Goal: Task Accomplishment & Management: Manage account settings

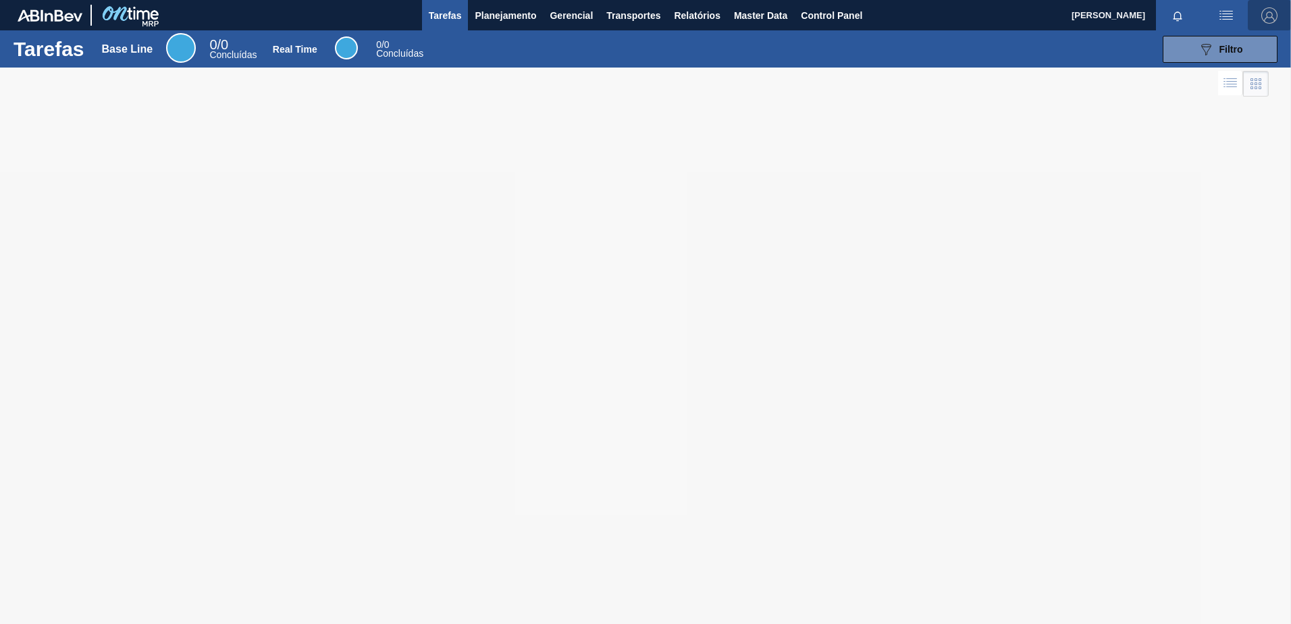
click at [1271, 11] on img "button" at bounding box center [1269, 15] width 16 height 16
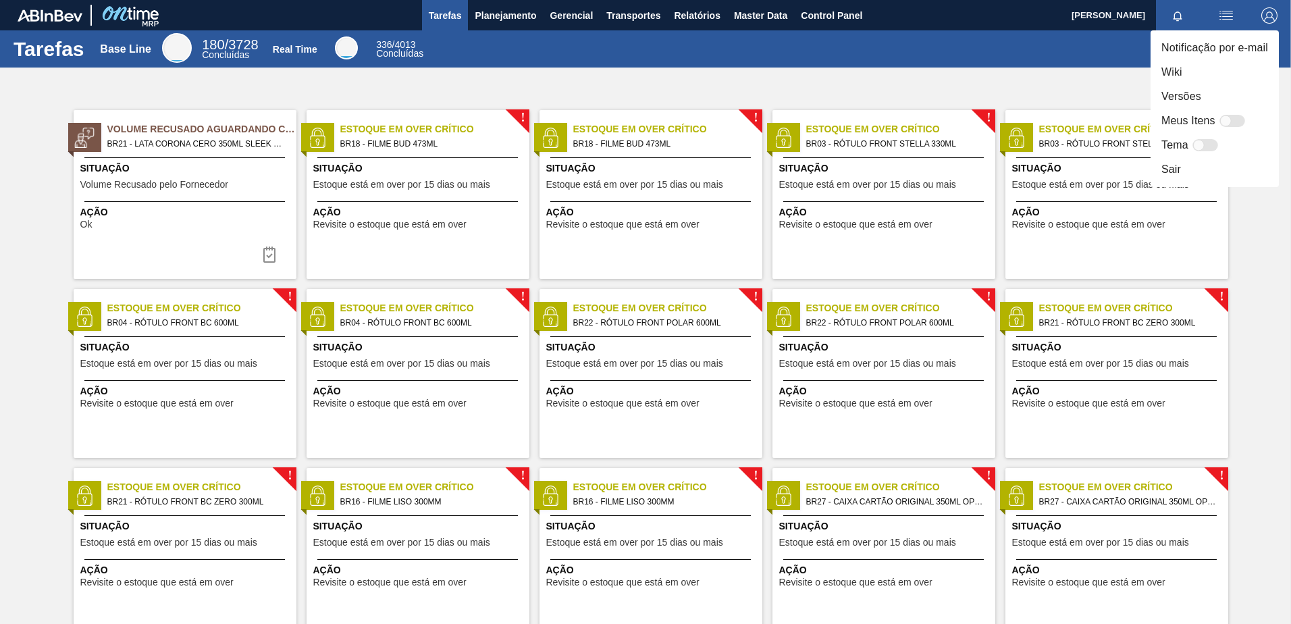
click at [1181, 173] on li "Sair" at bounding box center [1214, 169] width 128 height 24
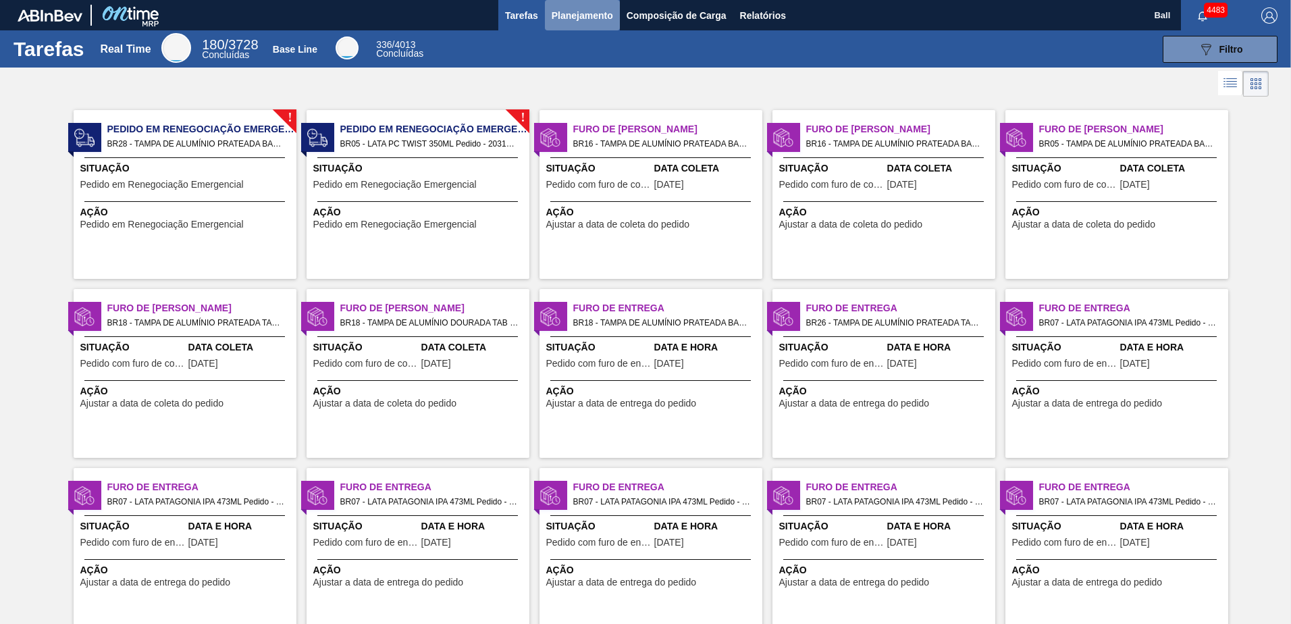
click at [608, 15] on span "Planejamento" at bounding box center [582, 15] width 61 height 16
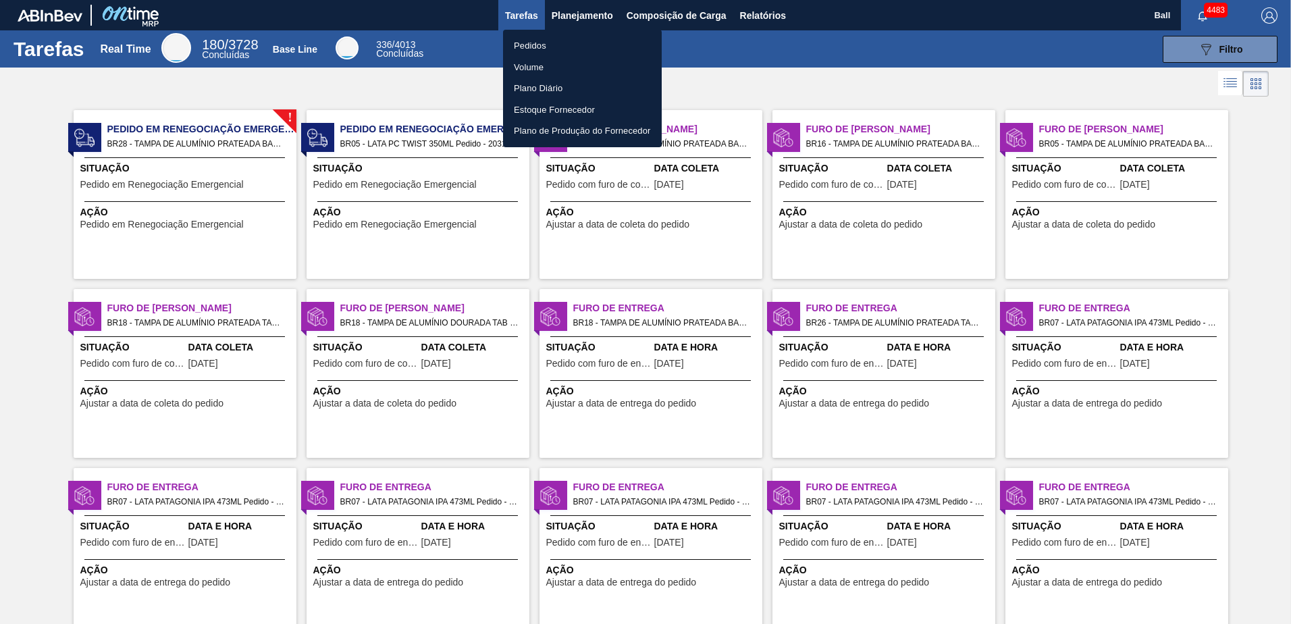
click at [548, 41] on li "Pedidos" at bounding box center [582, 46] width 159 height 22
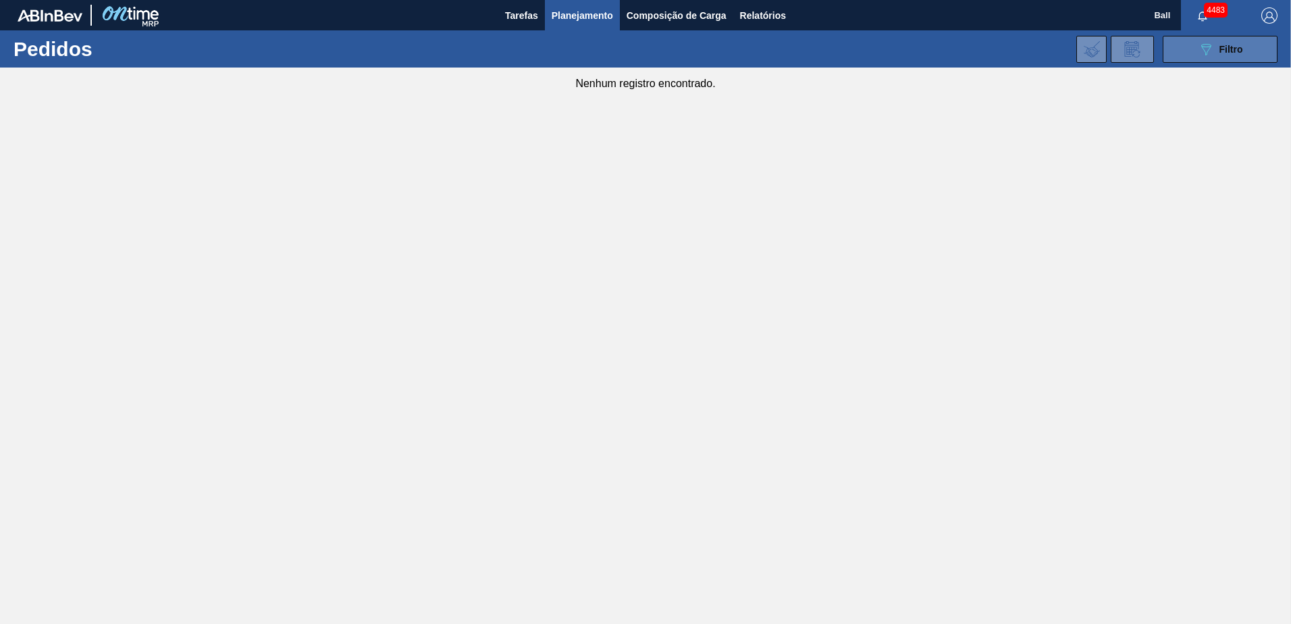
click at [1209, 36] on button "089F7B8B-B2A5-4AFE-B5C0-19BA573D28AC Filtro" at bounding box center [1220, 49] width 115 height 27
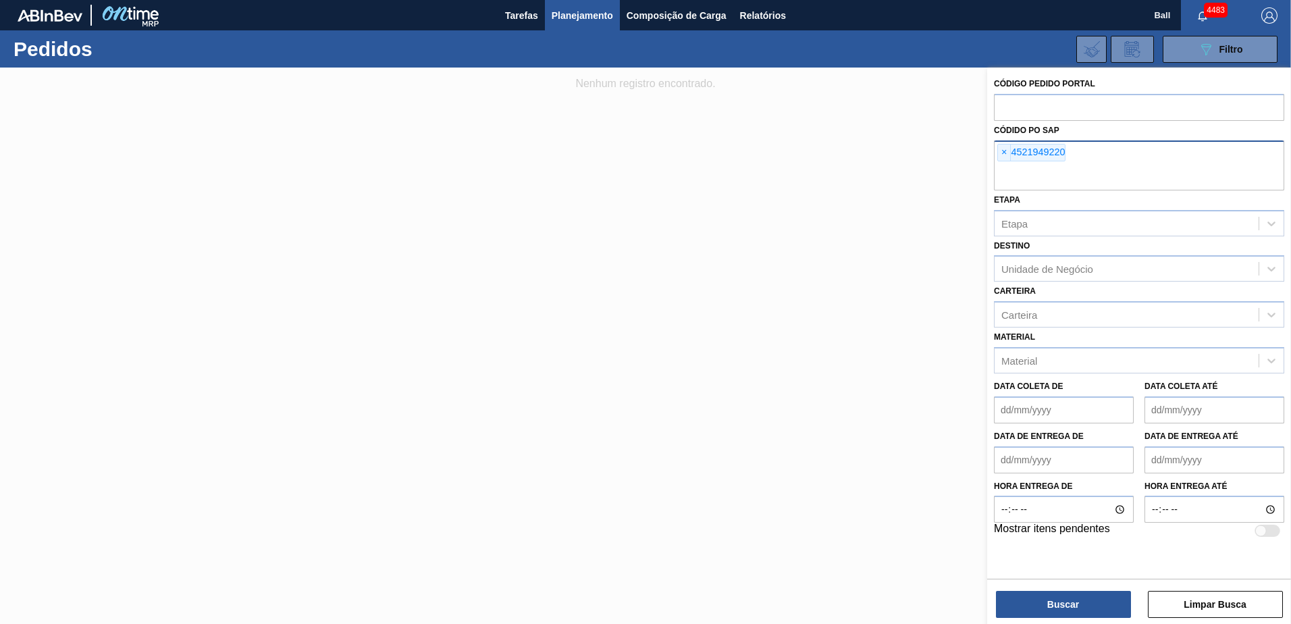
click at [1013, 155] on div "× 4521949220" at bounding box center [1031, 153] width 68 height 18
click at [1008, 154] on span "×" at bounding box center [1004, 152] width 13 height 16
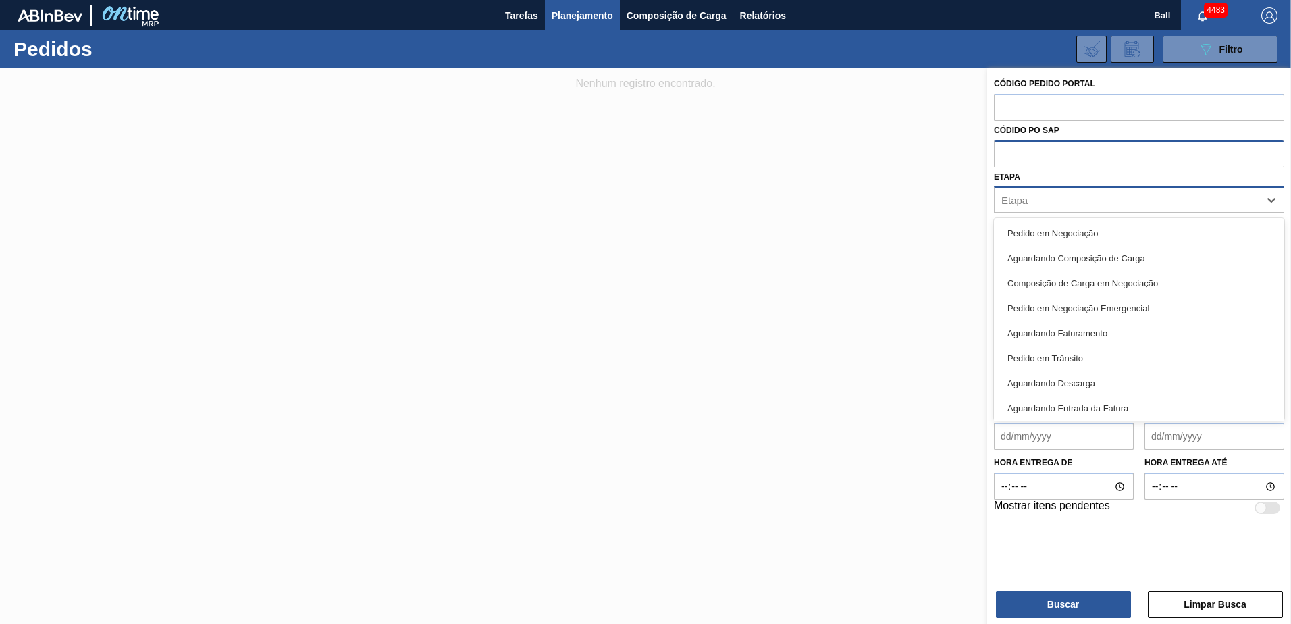
click at [1017, 207] on div "Etapa" at bounding box center [1127, 200] width 264 height 20
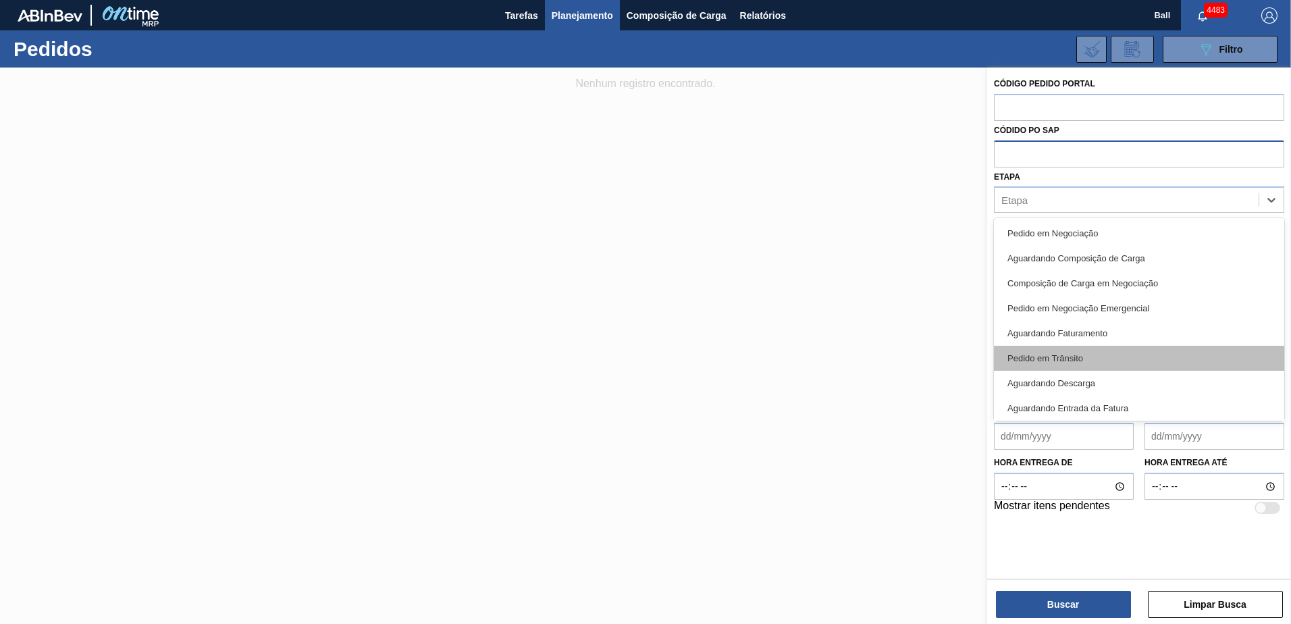
scroll to position [68, 0]
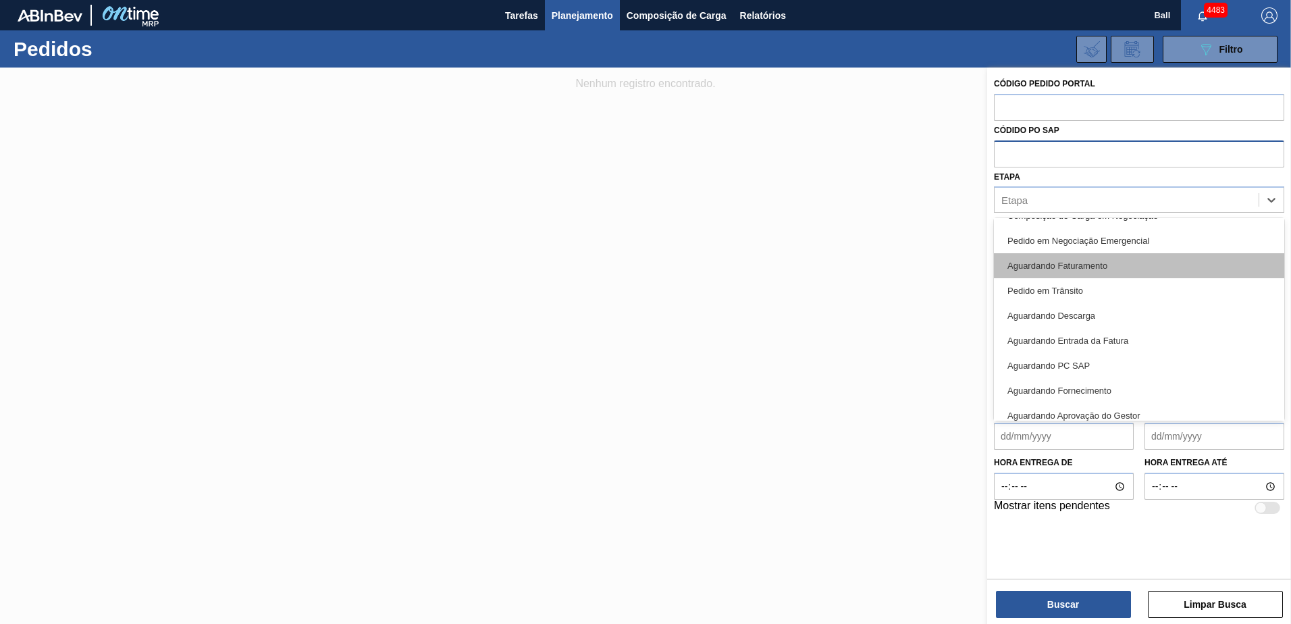
click at [1069, 268] on div "Aguardando Faturamento" at bounding box center [1139, 265] width 290 height 25
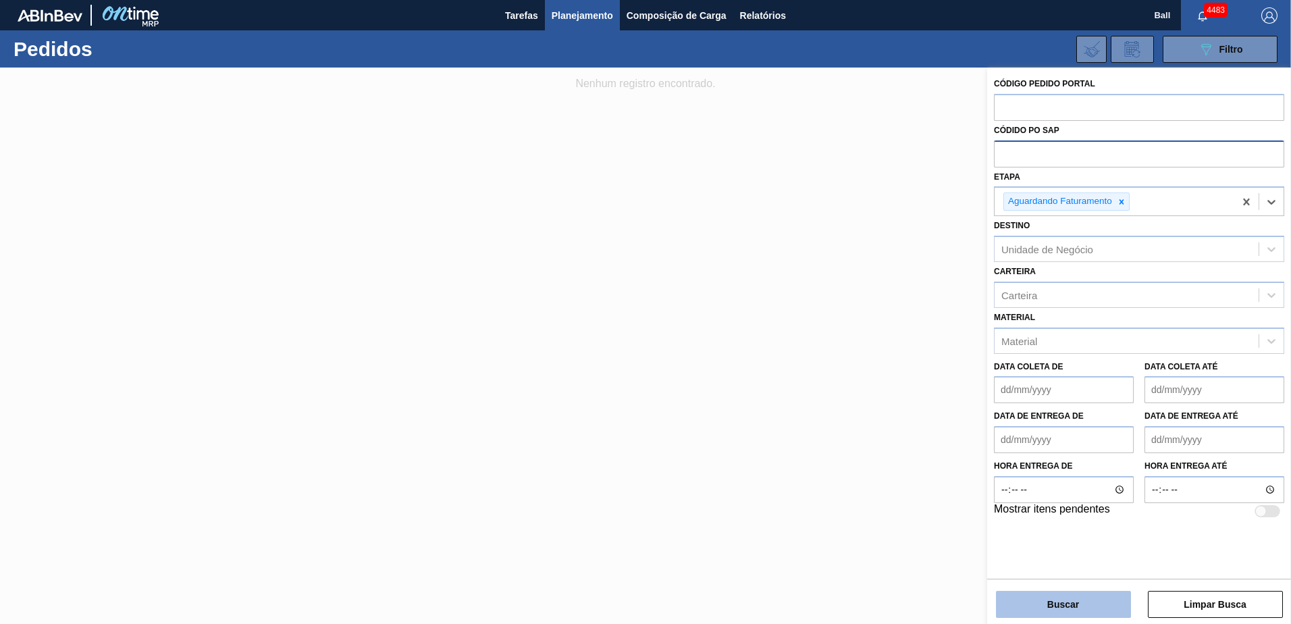
click at [1084, 604] on button "Buscar" at bounding box center [1063, 604] width 135 height 27
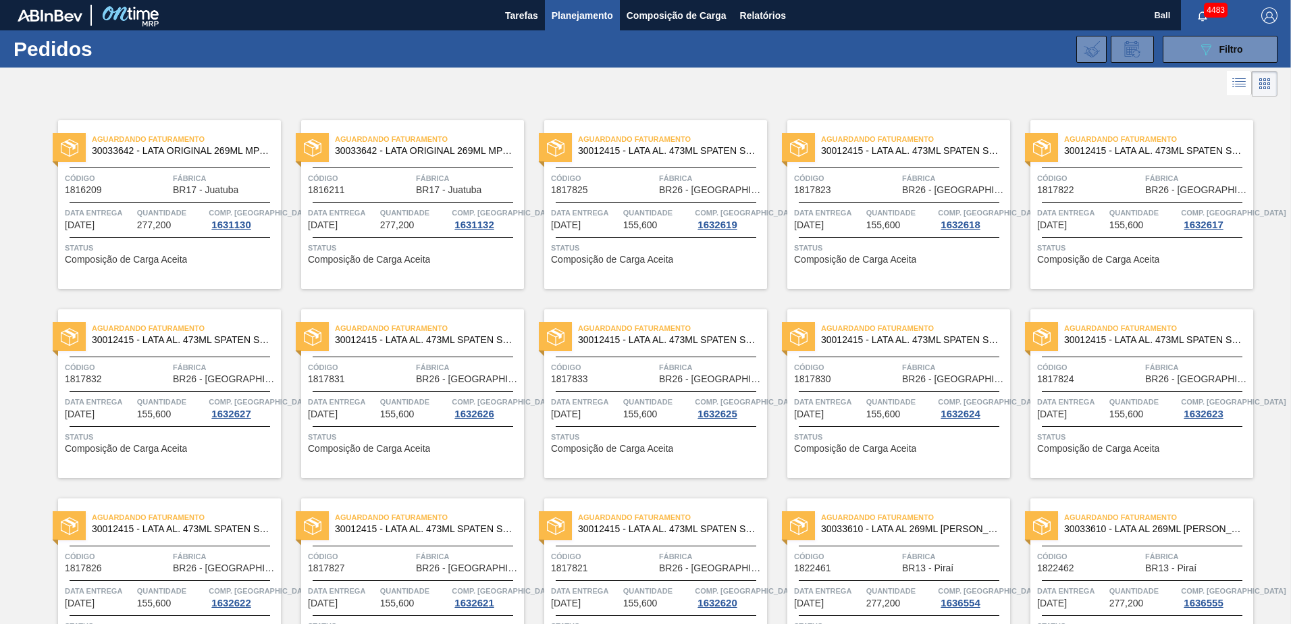
click at [1238, 79] on icon at bounding box center [1240, 78] width 11 height 1
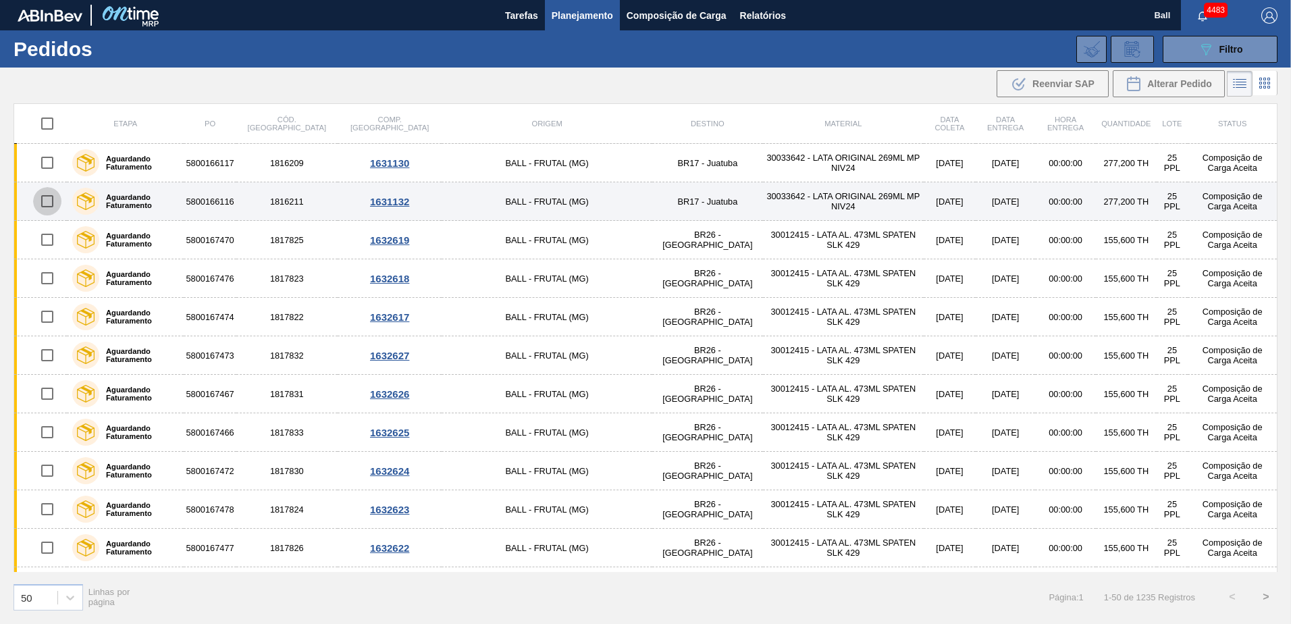
click at [58, 197] on input "checkbox" at bounding box center [47, 201] width 28 height 28
checkbox input "true"
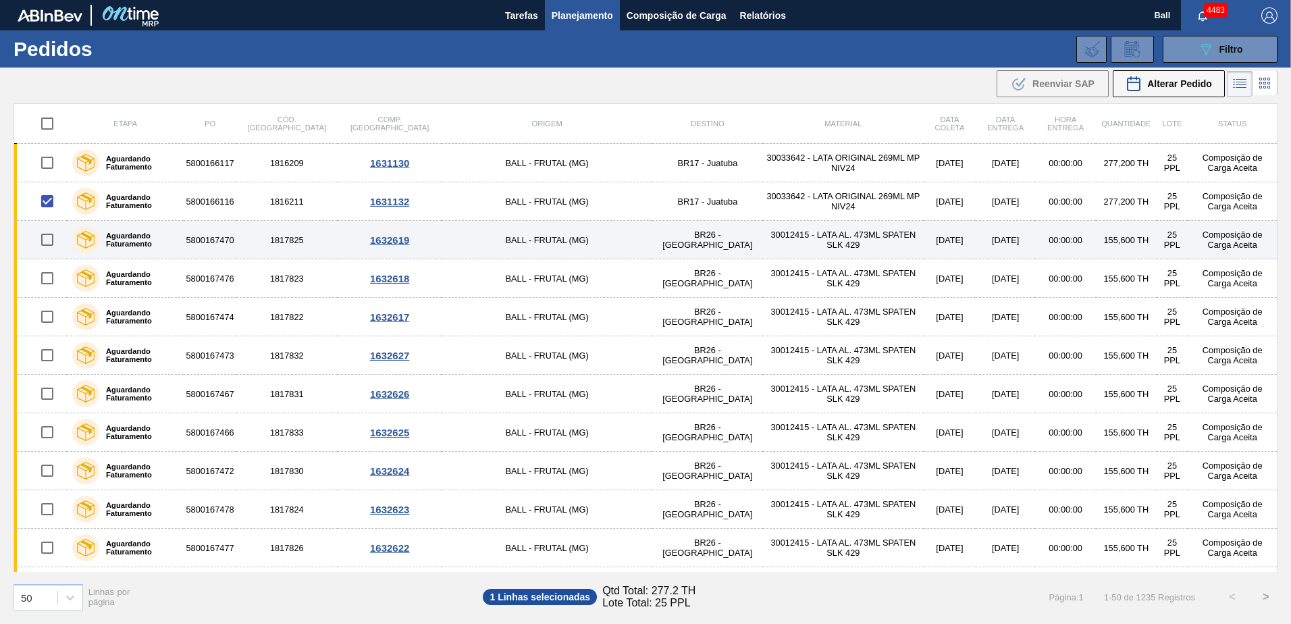
click at [58, 240] on input "checkbox" at bounding box center [47, 240] width 28 height 28
checkbox input "true"
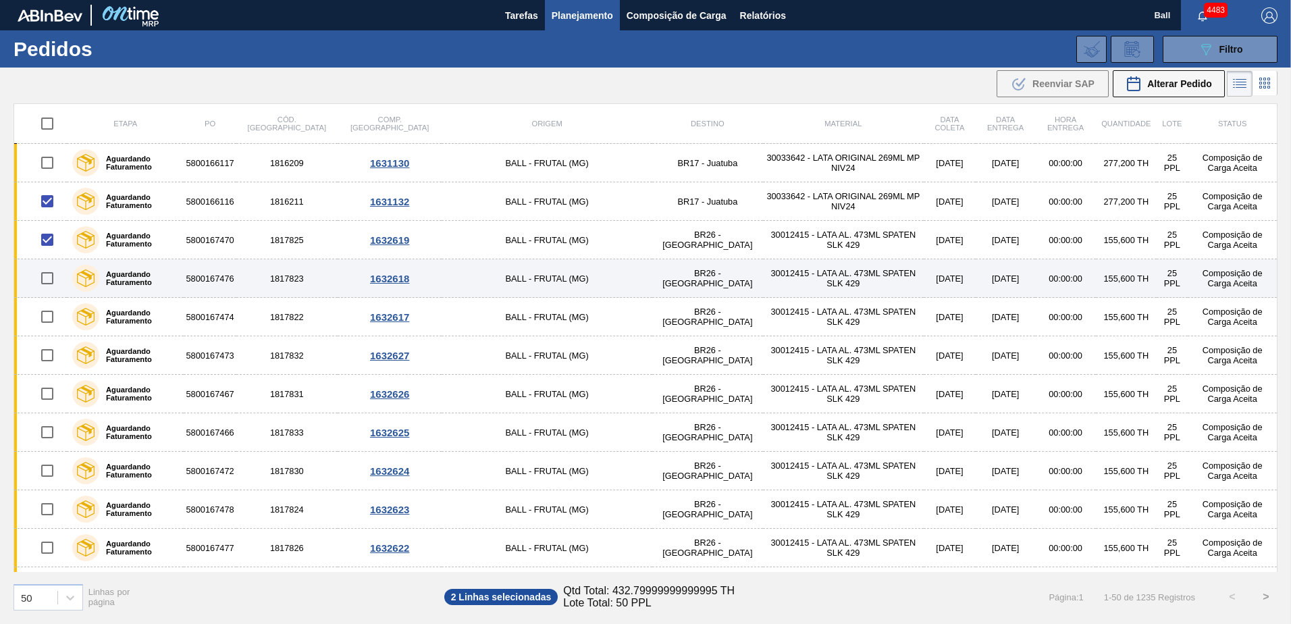
click at [38, 288] on input "checkbox" at bounding box center [47, 278] width 28 height 28
checkbox input "true"
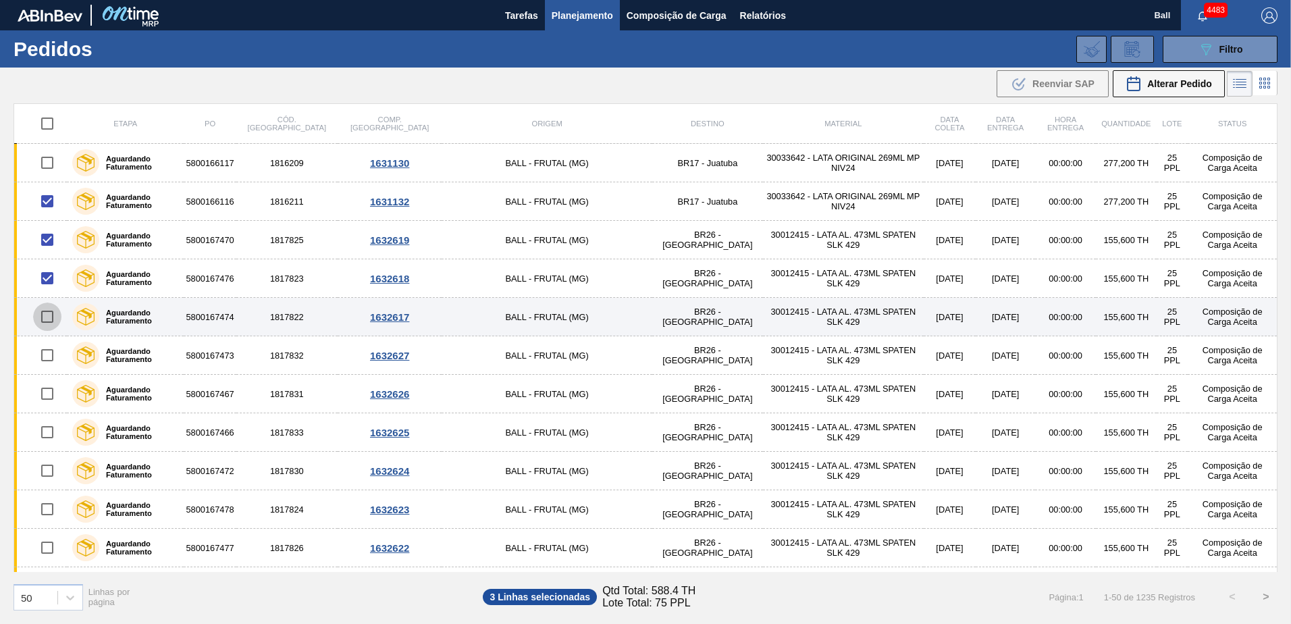
click at [50, 306] on input "checkbox" at bounding box center [47, 316] width 28 height 28
checkbox input "true"
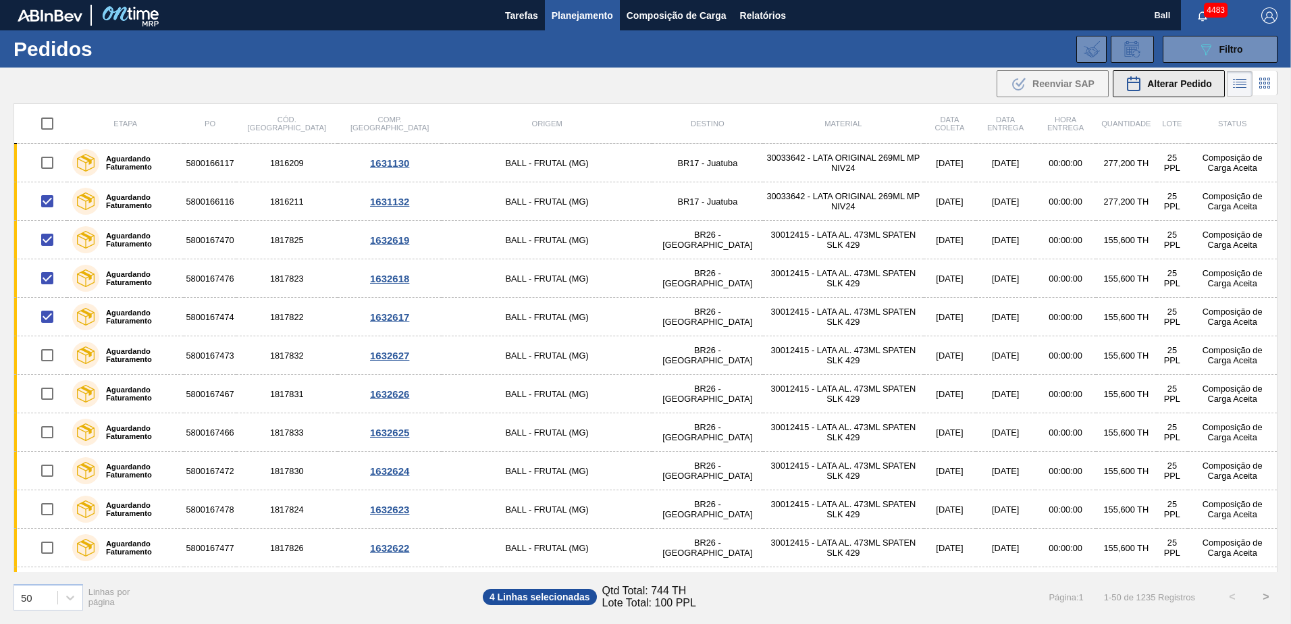
click at [1164, 88] on span "Alterar Pedido" at bounding box center [1179, 83] width 65 height 11
